Goal: Check status: Check status

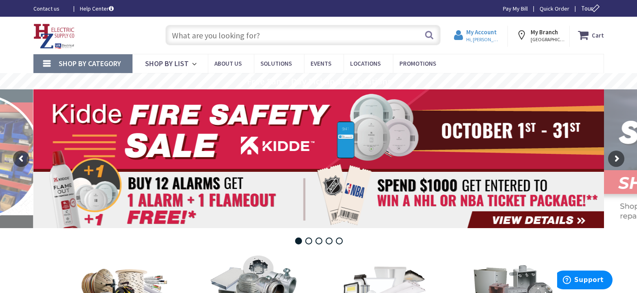
click at [485, 40] on span "Hi, [PERSON_NAME]" at bounding box center [483, 39] width 35 height 7
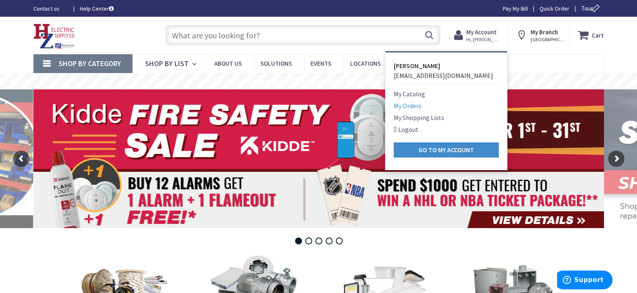
click at [408, 106] on link "My Orders" at bounding box center [408, 106] width 28 height 10
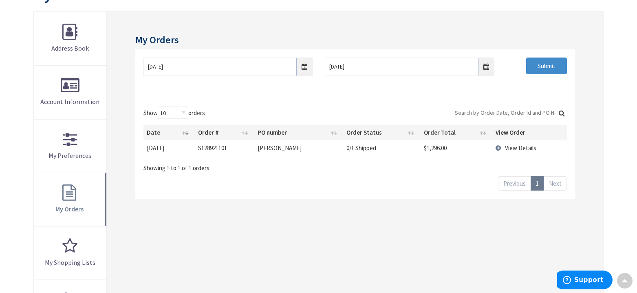
scroll to position [112, 0]
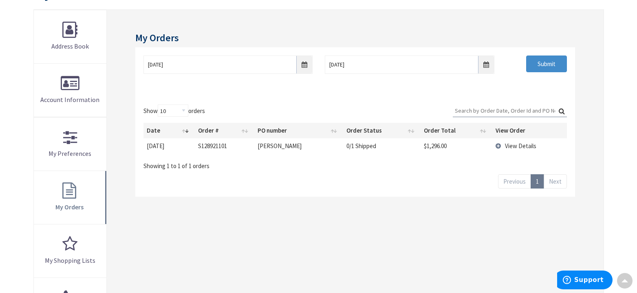
click at [519, 144] on span "View Details" at bounding box center [520, 146] width 31 height 8
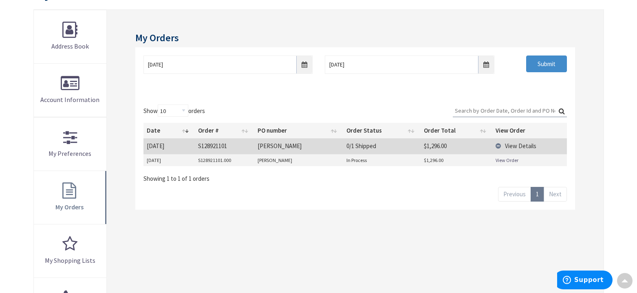
click at [165, 160] on td "10/7/2025" at bounding box center [168, 160] width 51 height 12
click at [351, 160] on td "In Process" at bounding box center [381, 160] width 77 height 12
click at [430, 159] on td "$1,296.00" at bounding box center [457, 160] width 72 height 12
click at [514, 160] on link "View Order" at bounding box center [507, 160] width 23 height 7
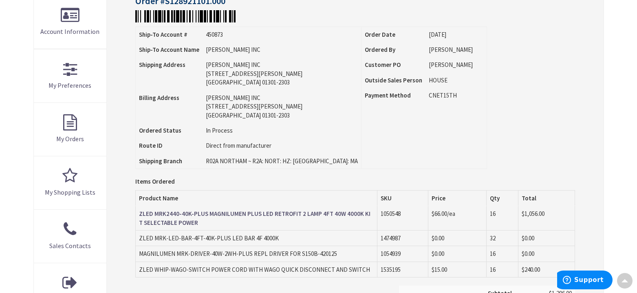
scroll to position [180, 0]
